Goal: Information Seeking & Learning: Learn about a topic

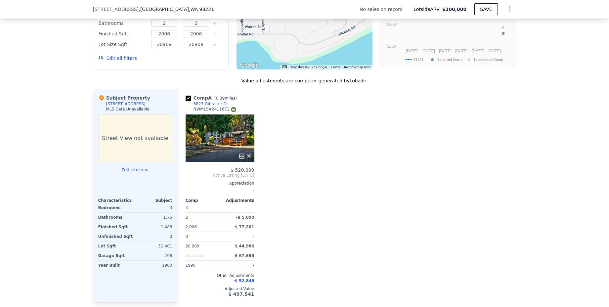
scroll to position [612, 0]
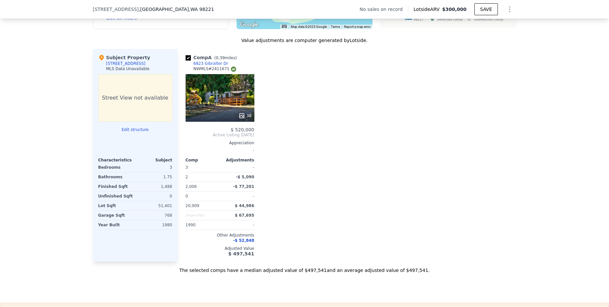
click at [220, 106] on div "38" at bounding box center [220, 98] width 69 height 48
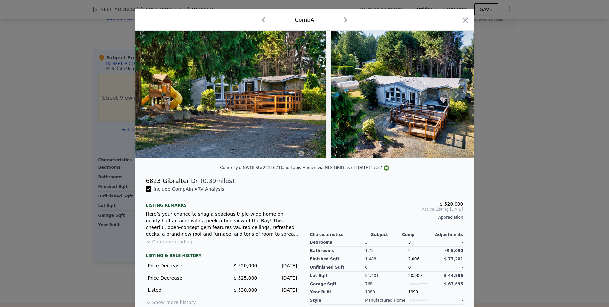
scroll to position [12, 0]
click at [346, 21] on icon "button" at bounding box center [346, 20] width 11 height 11
click at [343, 20] on icon "button" at bounding box center [346, 20] width 11 height 11
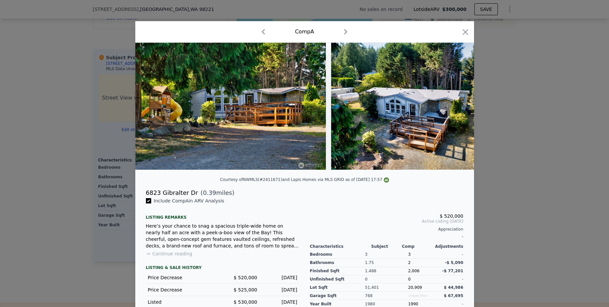
scroll to position [62, 0]
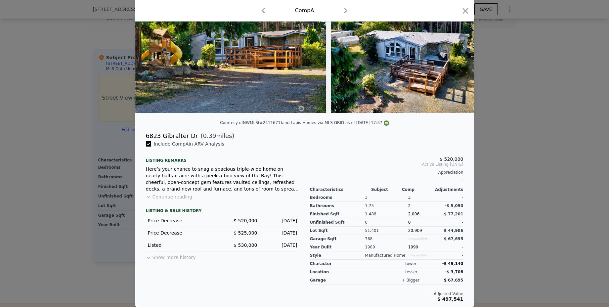
click at [164, 259] on button "Show more history" at bounding box center [171, 256] width 50 height 9
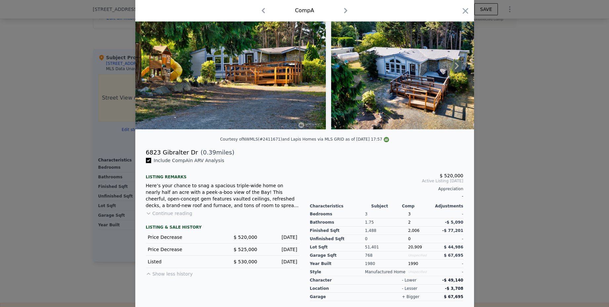
scroll to position [0, 0]
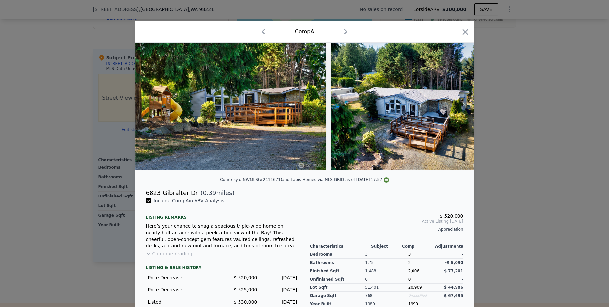
click at [345, 26] on div "Comp A" at bounding box center [304, 32] width 339 height 22
click at [345, 29] on icon "button" at bounding box center [346, 31] width 11 height 11
click at [463, 32] on icon "button" at bounding box center [466, 32] width 6 height 6
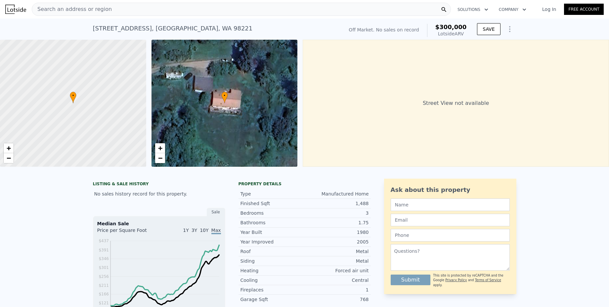
click at [122, 12] on div "Search an address or region" at bounding box center [241, 9] width 419 height 13
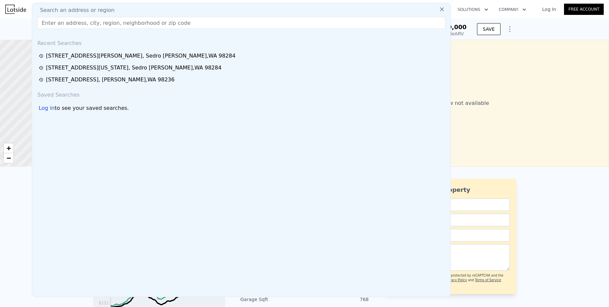
click at [522, 29] on div "[STREET_ADDRESS] No sales on record (~ARV $300k ) Off Market. No sales on recor…" at bounding box center [304, 29] width 609 height 21
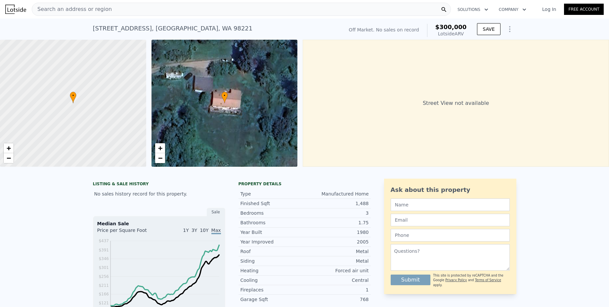
click at [167, 10] on div "Search an address or region" at bounding box center [241, 9] width 419 height 13
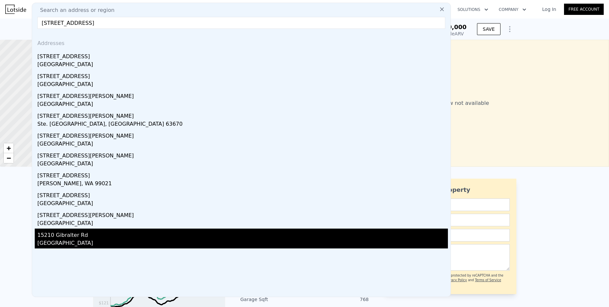
type input "[STREET_ADDRESS]"
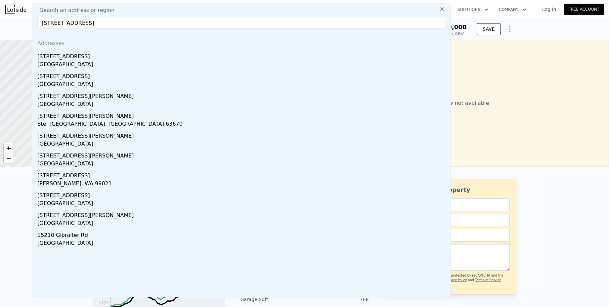
drag, startPoint x: 77, startPoint y: 238, endPoint x: 48, endPoint y: 242, distance: 29.4
click at [77, 239] on div "15210 Gibralter Rd" at bounding box center [242, 234] width 411 height 11
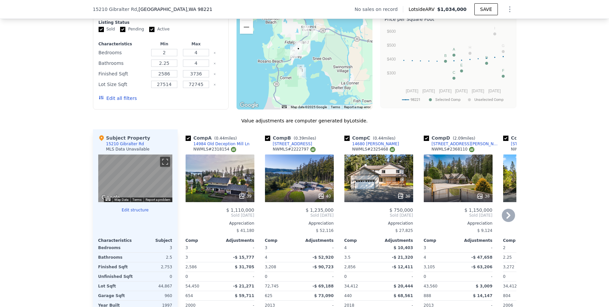
scroll to position [517, 0]
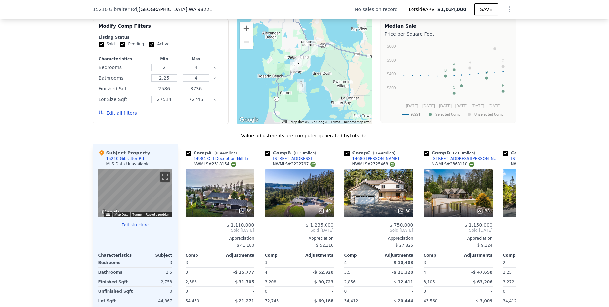
click at [163, 92] on input "2586" at bounding box center [164, 88] width 26 height 7
click at [159, 92] on input "2586" at bounding box center [164, 88] width 26 height 7
type input "1586"
click at [166, 131] on div "We found 9 sales that match your search Filters Map Prices Modify Comp Filters …" at bounding box center [305, 186] width 424 height 365
click at [197, 92] on input "3736" at bounding box center [196, 88] width 26 height 7
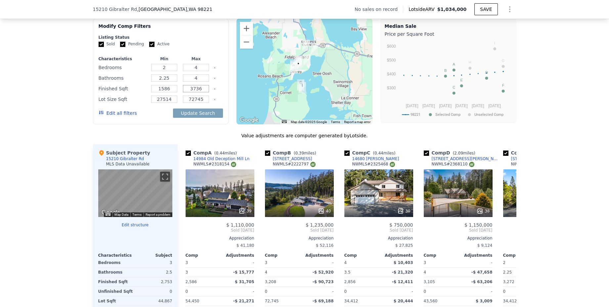
click at [197, 92] on input "3736" at bounding box center [196, 88] width 26 height 7
click at [149, 138] on div "Value adjustments are computer generated by Lotside ." at bounding box center [305, 135] width 424 height 7
click at [201, 116] on button "Update Search" at bounding box center [198, 113] width 50 height 9
click at [203, 88] on div "Characteristics Min Max Bedrooms 2 4 Bathrooms 2.25 4 Finished Sqft 1586 200 Lo…" at bounding box center [161, 89] width 125 height 66
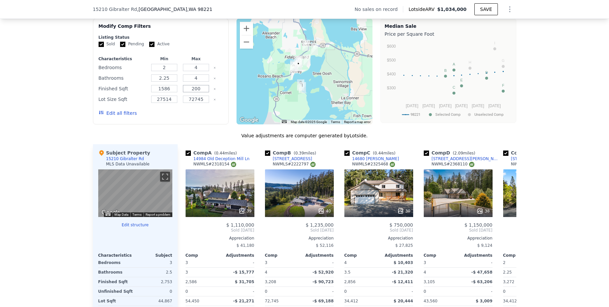
click at [202, 92] on input "200" at bounding box center [196, 88] width 26 height 7
type input "2000"
click at [180, 118] on button "Update Search" at bounding box center [198, 113] width 50 height 9
click at [180, 117] on div "Edit all filters" at bounding box center [161, 113] width 125 height 19
click at [119, 116] on button "Edit all filters" at bounding box center [118, 113] width 38 height 7
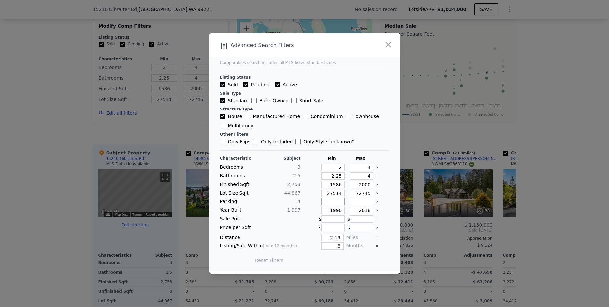
click at [329, 204] on input "number" at bounding box center [333, 201] width 24 height 7
type input "2"
click at [368, 254] on div "Reset Filters Update Search" at bounding box center [304, 260] width 169 height 19
click at [329, 260] on button "Update Search" at bounding box center [341, 260] width 50 height 9
click at [367, 189] on div "Characteristic Subject Min Max Bedrooms 3 2 4 Bathrooms 2.5 2.25 4 Finished Sqf…" at bounding box center [304, 213] width 169 height 114
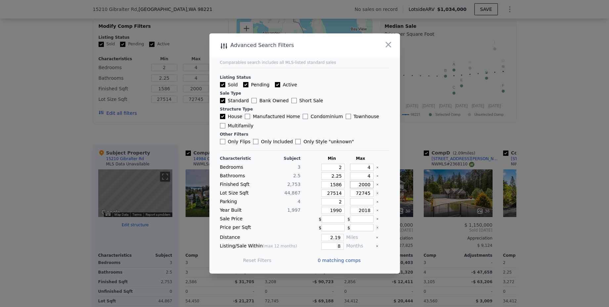
click at [367, 185] on input "2000" at bounding box center [362, 184] width 24 height 7
drag, startPoint x: 358, startPoint y: 185, endPoint x: 372, endPoint y: 185, distance: 13.6
click at [372, 185] on div "Finished Sqft 2,753 1586 2000" at bounding box center [304, 184] width 169 height 7
type input "25"
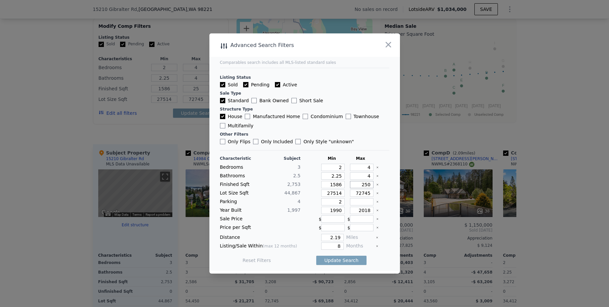
type input "2500"
type input "250"
click at [352, 261] on button "Update Search" at bounding box center [341, 260] width 50 height 9
click at [366, 186] on input "250" at bounding box center [362, 184] width 24 height 7
type input "2500"
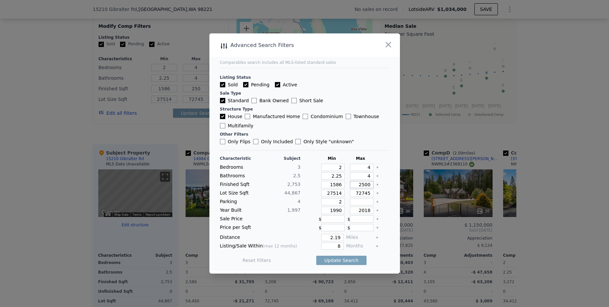
type input "2500"
click at [354, 260] on button "Update Search" at bounding box center [341, 260] width 50 height 9
click at [338, 184] on input "1586" at bounding box center [333, 184] width 24 height 7
click at [339, 185] on input "1586" at bounding box center [333, 184] width 24 height 7
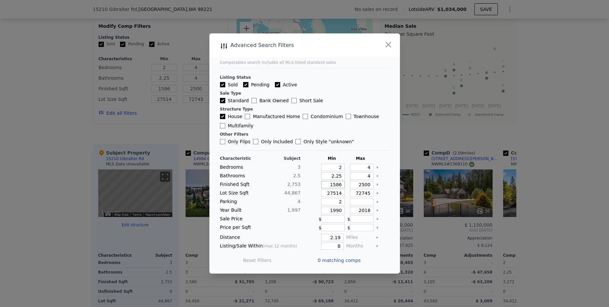
click at [339, 185] on input "1586" at bounding box center [333, 184] width 24 height 7
type input "1"
type input "100"
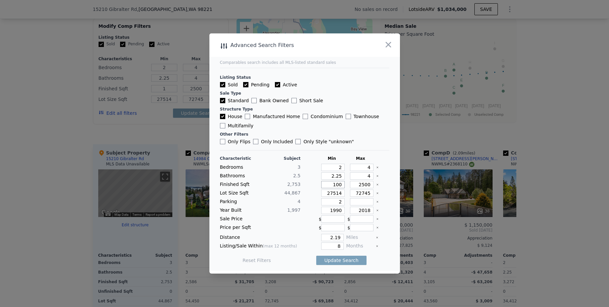
type input "10"
type input "1"
type input "140"
type input "14"
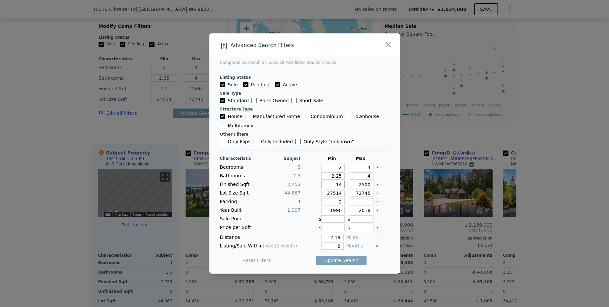
type input "140"
type input "1400"
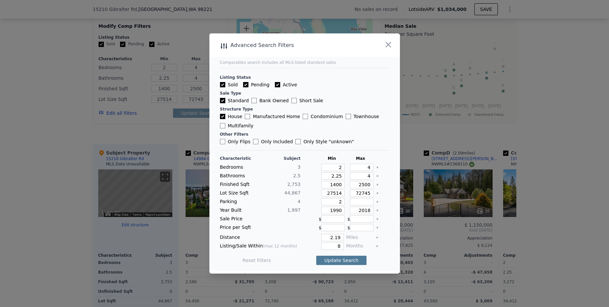
click at [333, 259] on button "Update Search" at bounding box center [341, 260] width 50 height 9
click at [393, 44] on icon "button" at bounding box center [388, 44] width 9 height 9
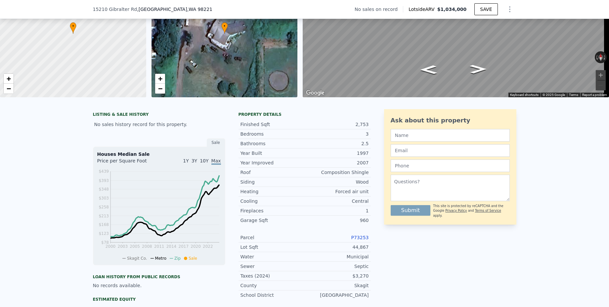
scroll to position [69, 0]
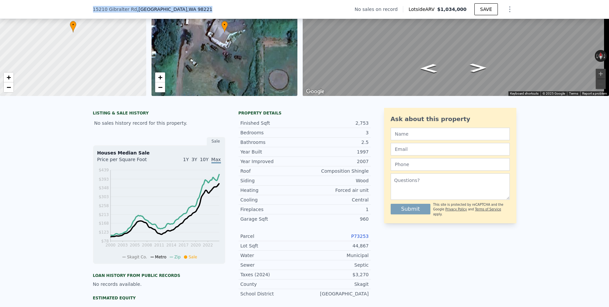
drag, startPoint x: 191, startPoint y: 11, endPoint x: 49, endPoint y: 9, distance: 141.7
click at [49, 8] on div "[STREET_ADDRESS] No sales on record Lotside ARV $1,034,000 SAVE" at bounding box center [304, 9] width 609 height 19
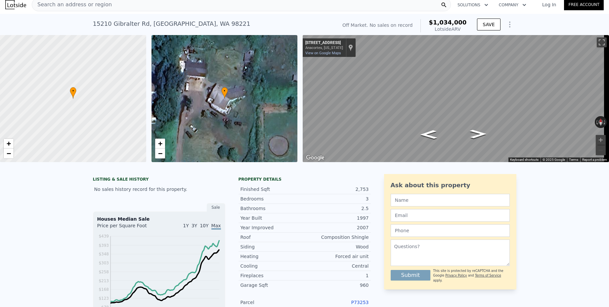
scroll to position [0, 0]
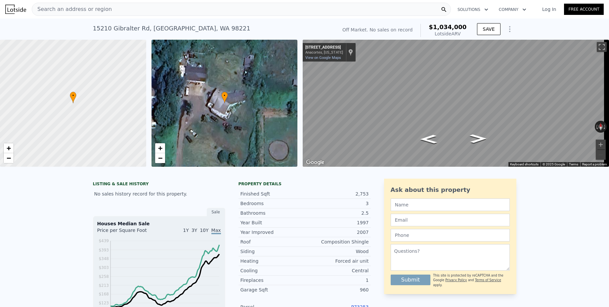
type input "2586"
type input "3736"
